Goal: Information Seeking & Learning: Check status

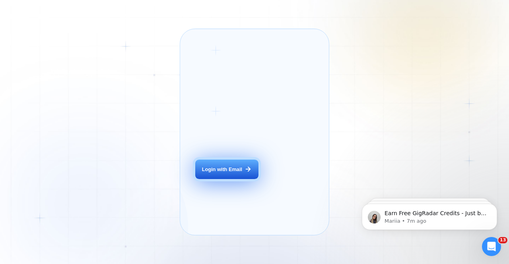
click at [233, 176] on button "Login with Email" at bounding box center [226, 170] width 63 height 20
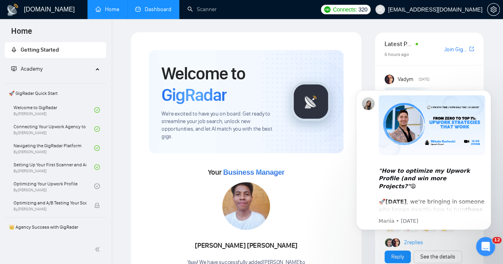
click at [157, 13] on link "Dashboard" at bounding box center [153, 9] width 36 height 7
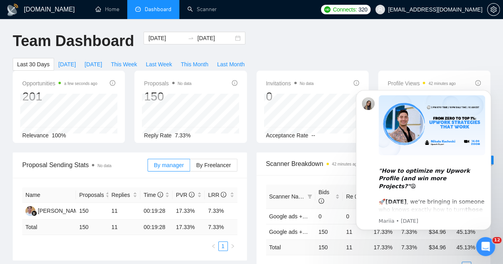
click at [486, 245] on icon "Open Intercom Messenger" at bounding box center [485, 247] width 13 height 13
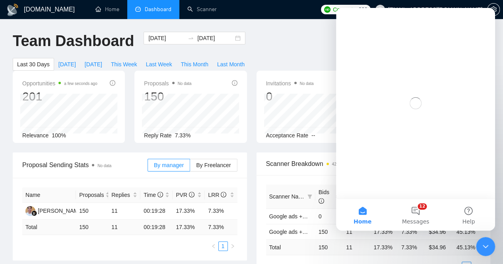
click at [486, 245] on icon "Close Intercom Messenger" at bounding box center [486, 247] width 10 height 10
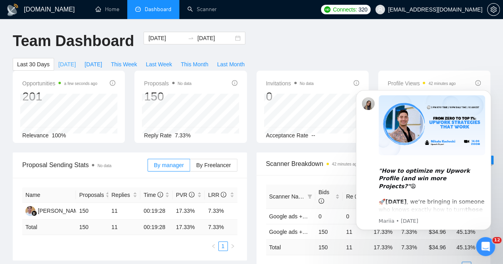
click at [76, 60] on span "Today" at bounding box center [66, 64] width 17 height 9
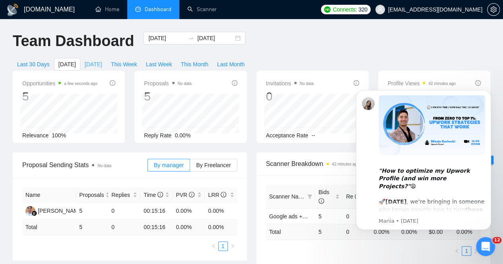
click at [102, 60] on span "Yesterday" at bounding box center [93, 64] width 17 height 9
type input "2025-08-14"
click at [489, 92] on icon "Dismiss notification" at bounding box center [488, 92] width 3 height 3
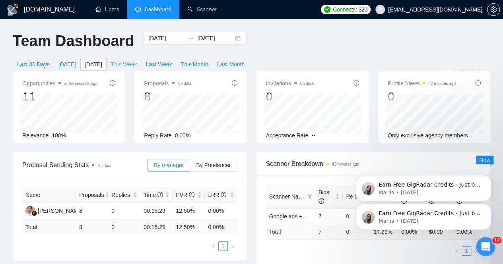
click at [137, 60] on span "This Week" at bounding box center [124, 64] width 26 height 9
type input "2025-08-11"
type input "2025-08-17"
click at [489, 205] on icon "Dismiss notification" at bounding box center [489, 206] width 4 height 4
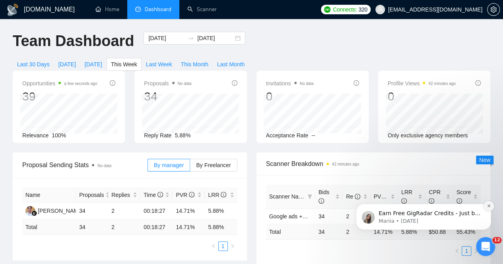
click at [488, 208] on icon "Dismiss notification" at bounding box center [489, 206] width 4 height 4
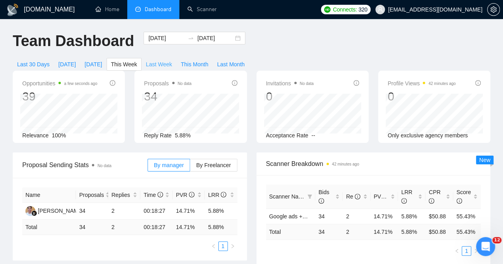
click at [172, 60] on span "Last Week" at bounding box center [159, 64] width 26 height 9
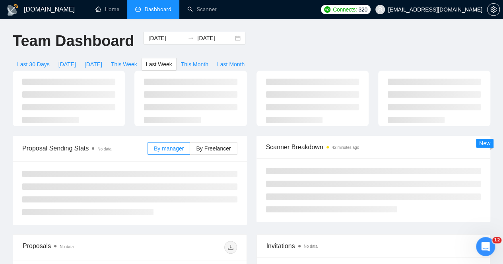
type input "2025-08-04"
type input "2025-08-10"
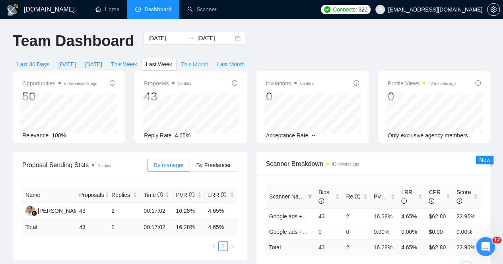
click at [208, 60] on span "This Month" at bounding box center [194, 64] width 27 height 9
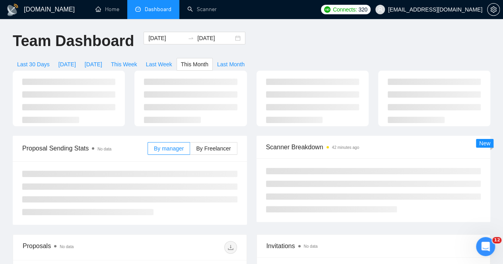
type input "2025-08-01"
type input "2025-08-31"
